Goal: Transaction & Acquisition: Purchase product/service

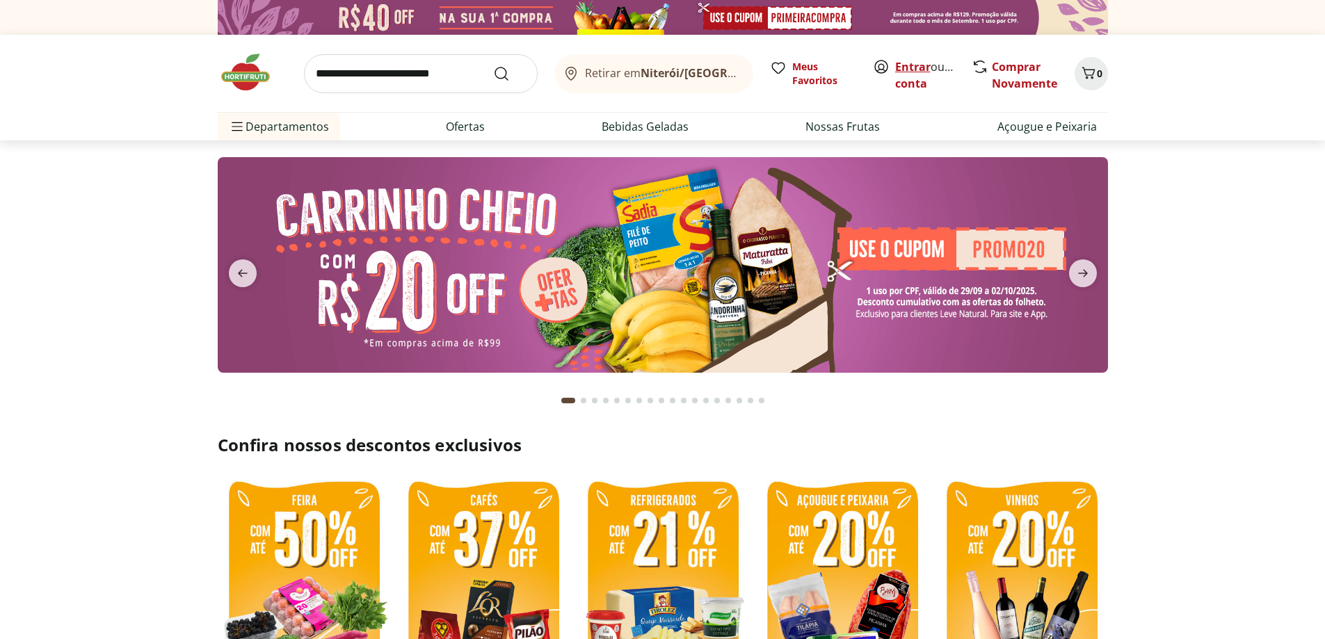
click at [913, 71] on link "Entrar" at bounding box center [912, 66] width 35 height 15
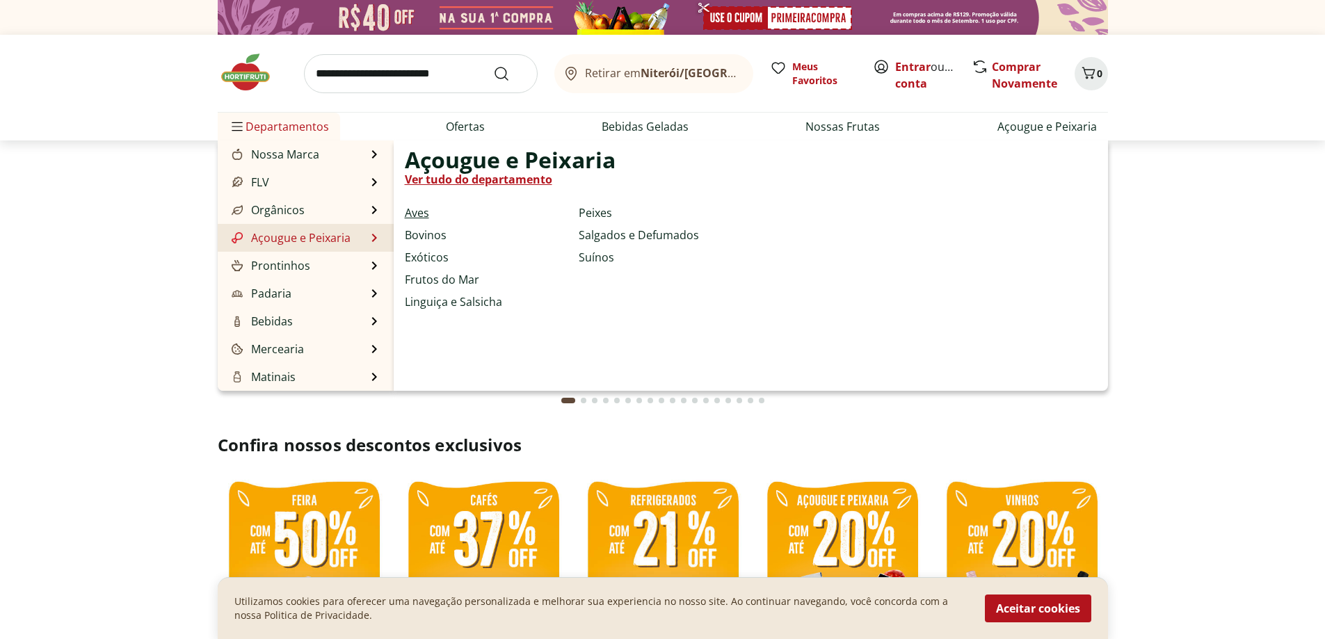
click at [414, 211] on link "Aves" at bounding box center [417, 212] width 24 height 17
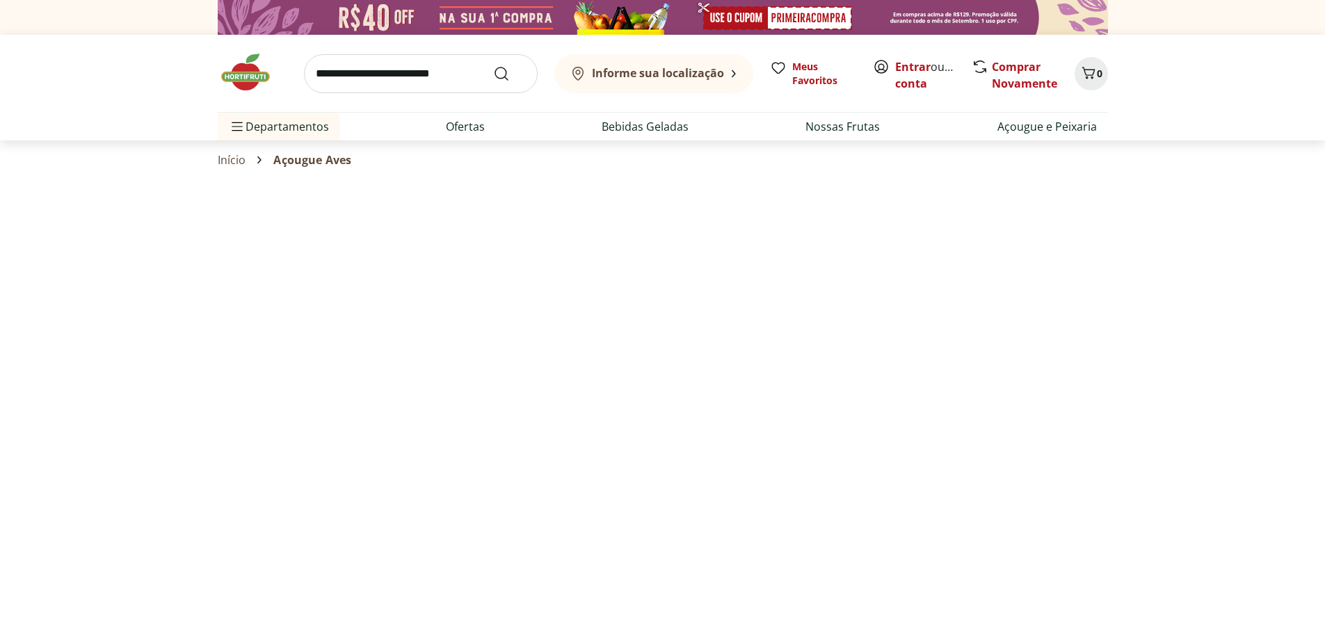
select select "**********"
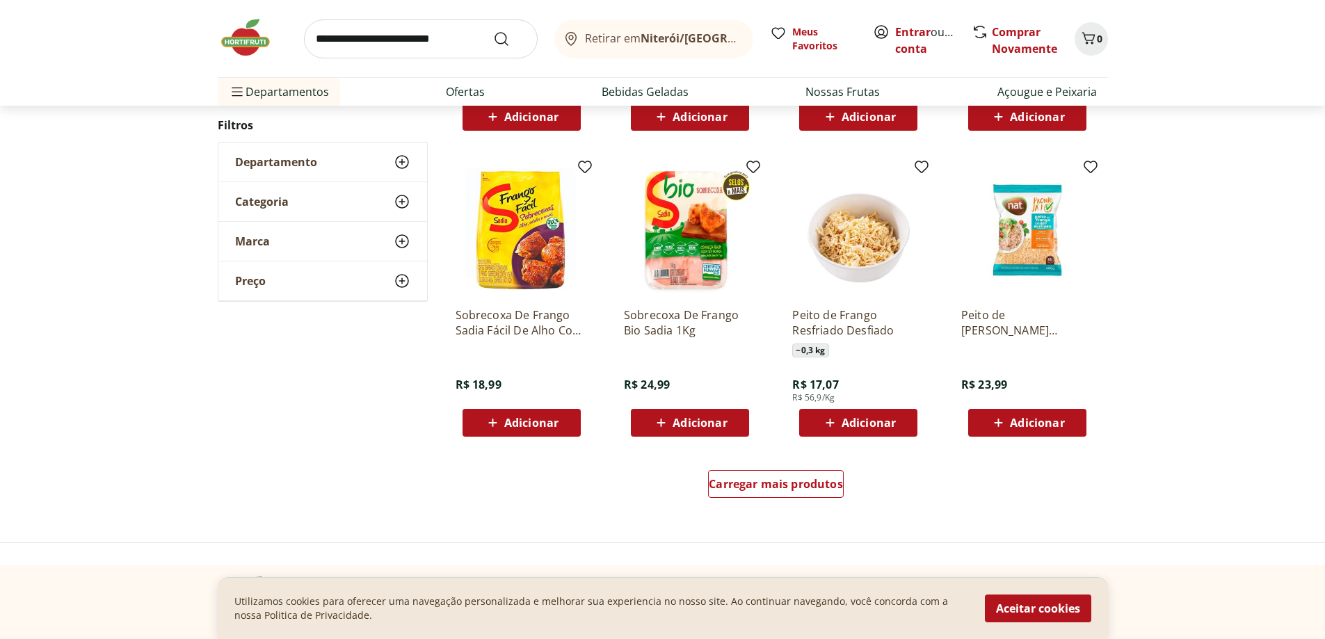
scroll to position [904, 0]
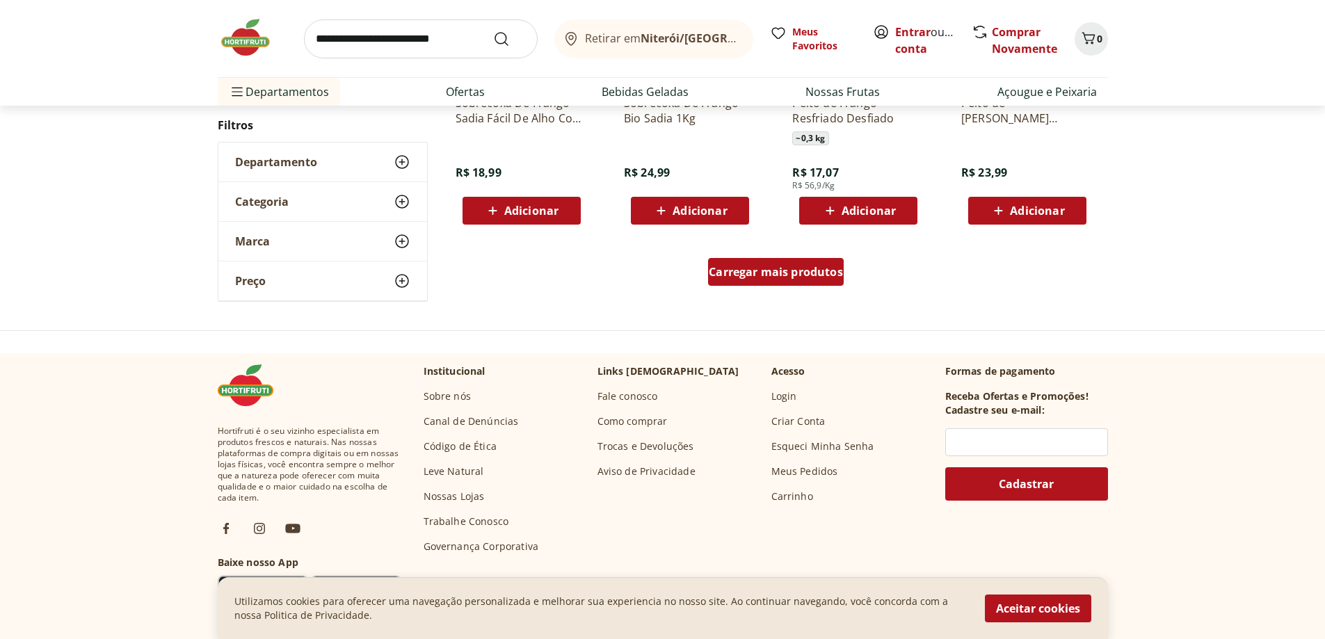
click at [804, 280] on div "Carregar mais produtos" at bounding box center [776, 272] width 136 height 28
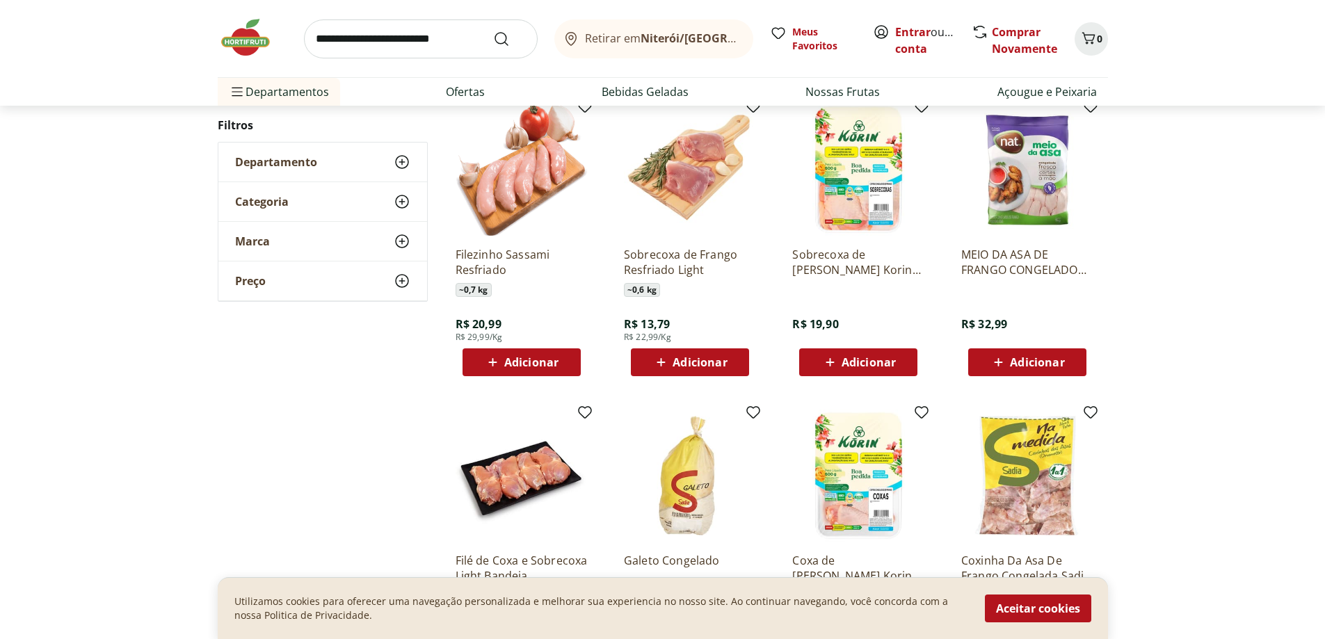
scroll to position [1112, 0]
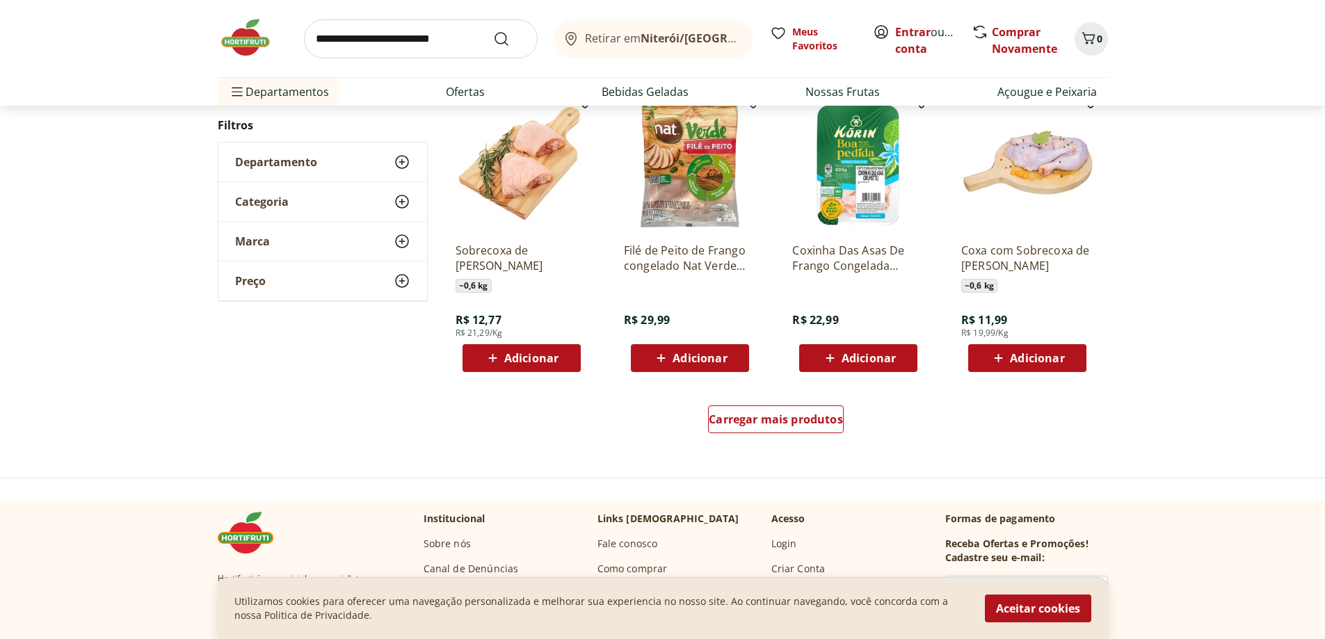
scroll to position [834, 0]
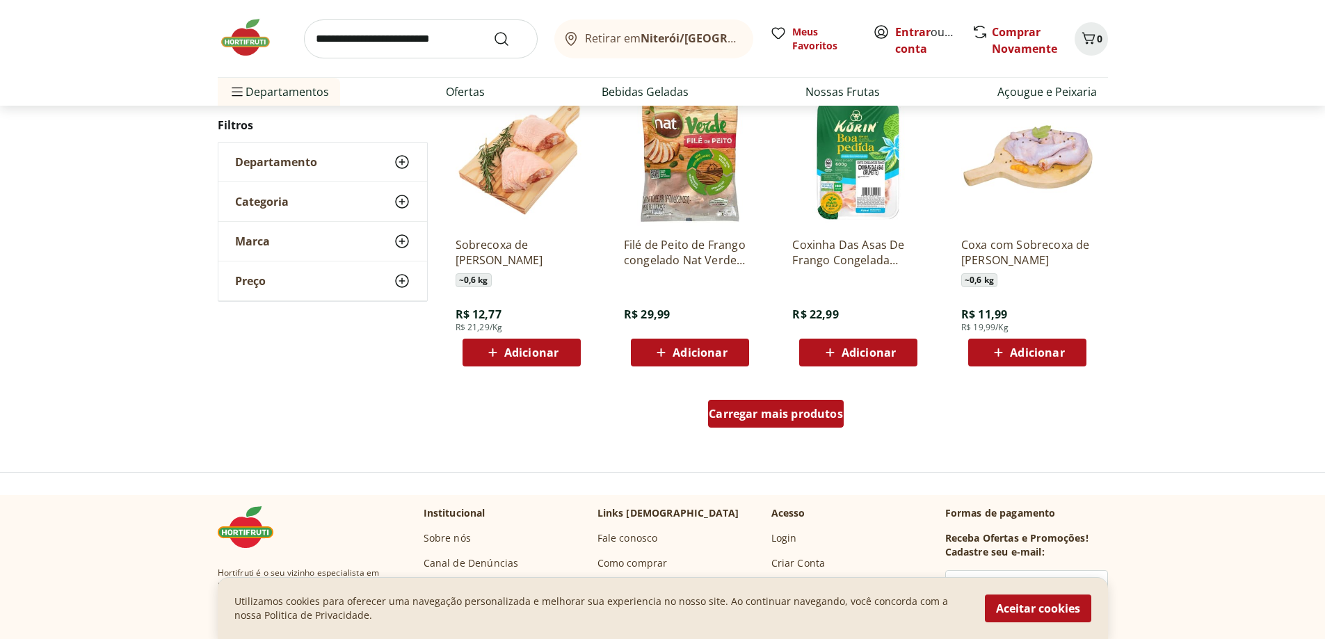
click at [789, 408] on span "Carregar mais produtos" at bounding box center [776, 413] width 134 height 11
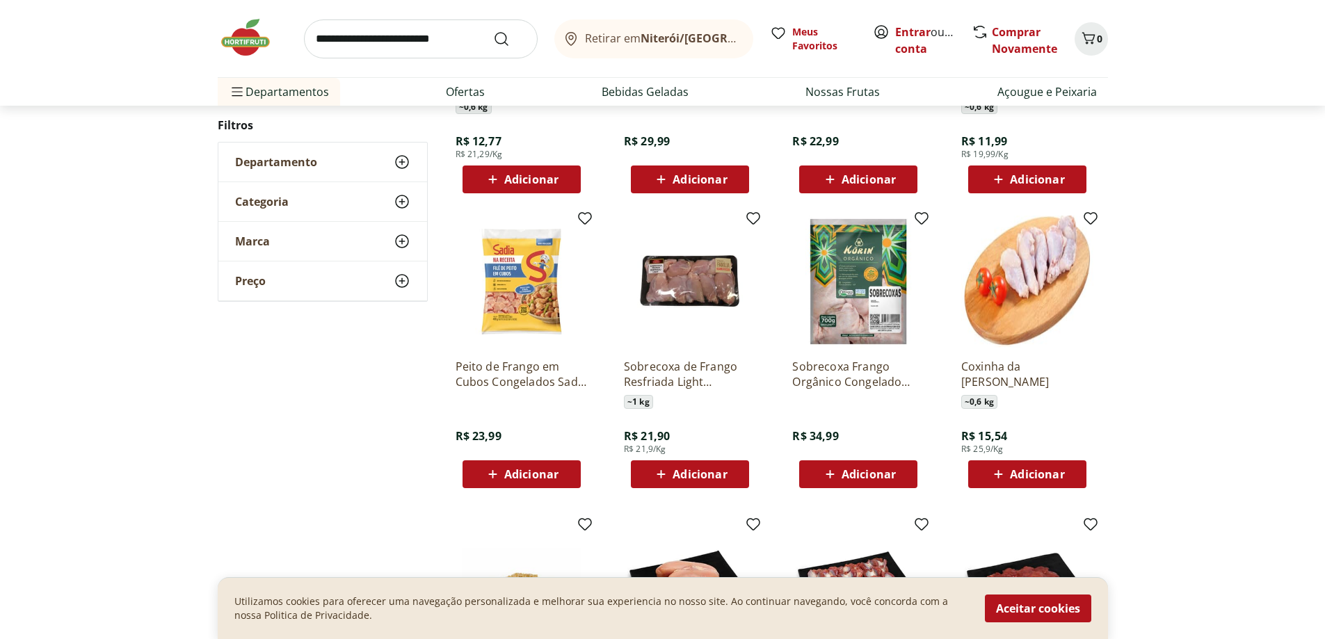
scroll to position [1043, 0]
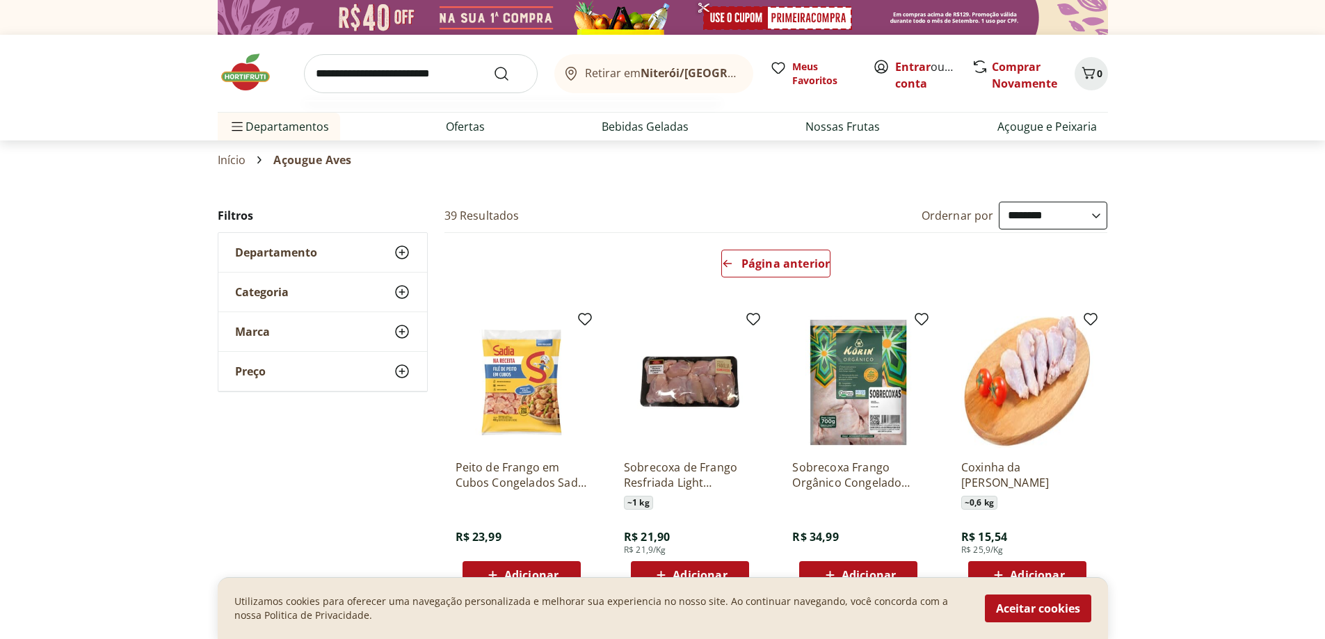
click at [416, 77] on input "search" at bounding box center [421, 73] width 234 height 39
type input "**********"
click at [493, 65] on button "Submit Search" at bounding box center [509, 73] width 33 height 17
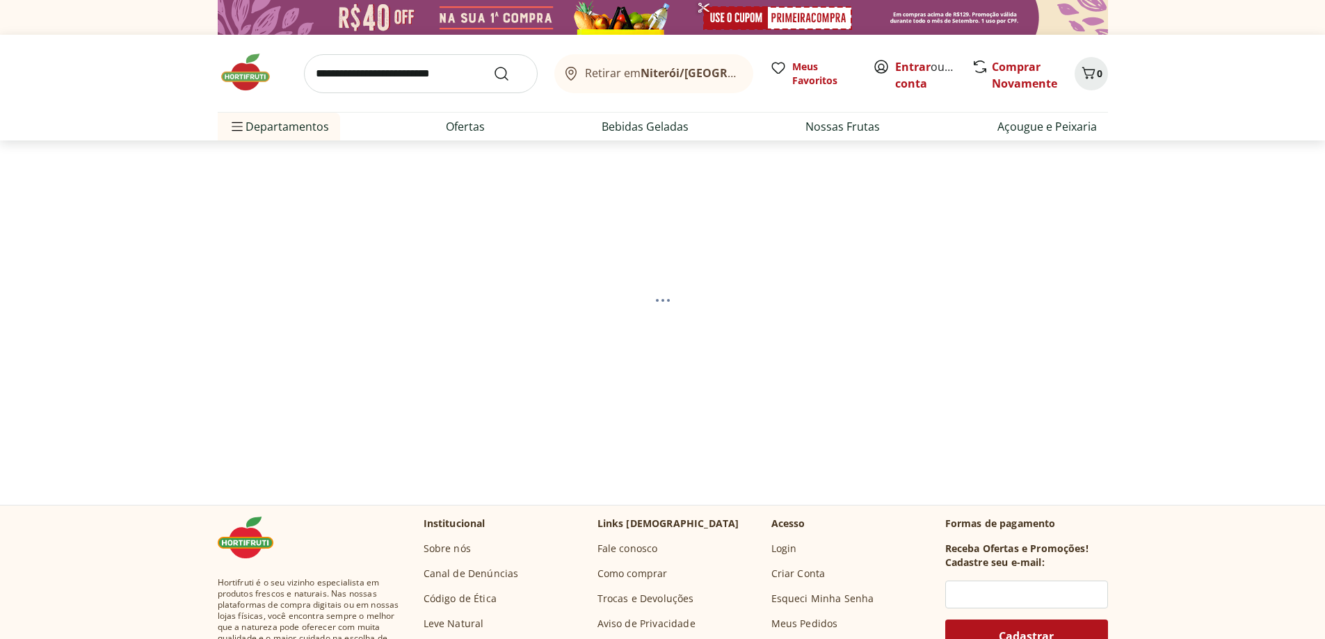
select select "**********"
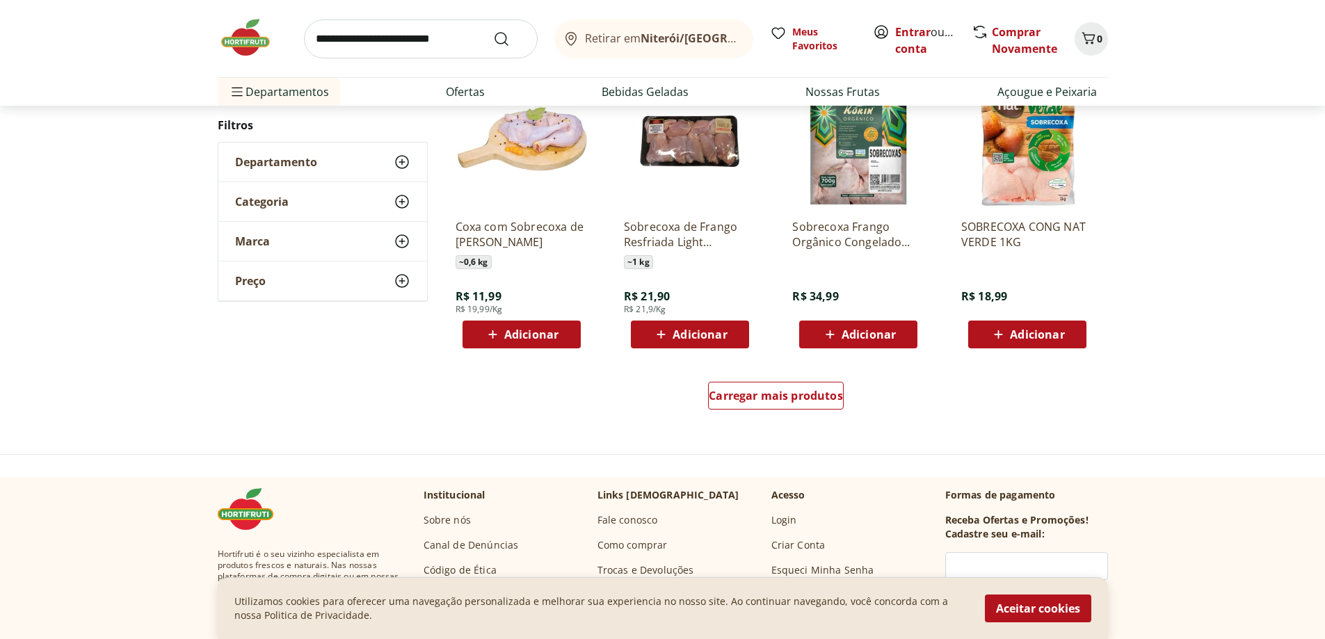
scroll to position [834, 0]
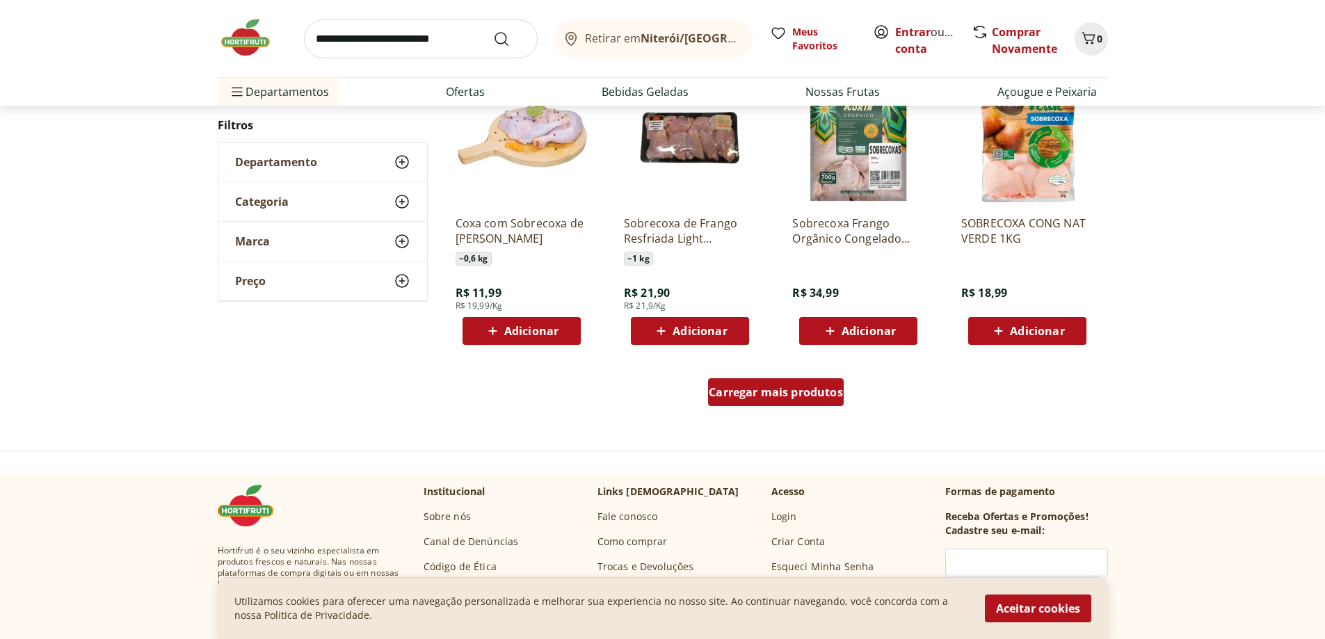
click at [815, 396] on span "Carregar mais produtos" at bounding box center [776, 392] width 134 height 11
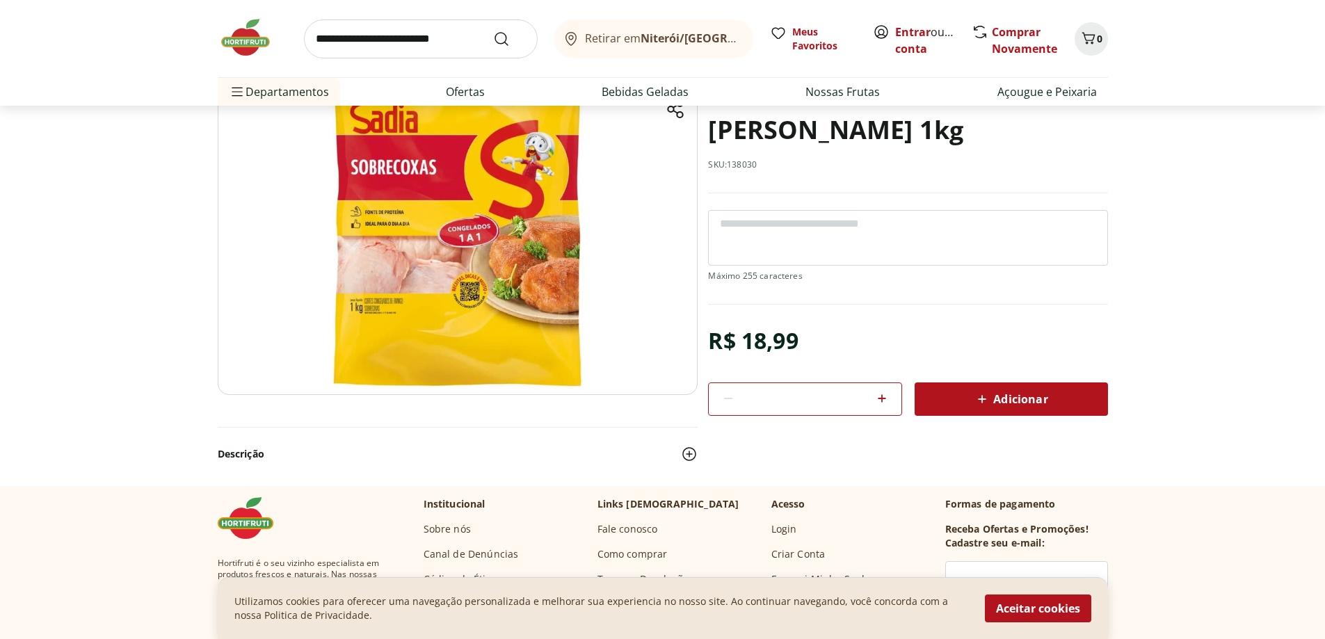
scroll to position [139, 0]
